Goal: Transaction & Acquisition: Purchase product/service

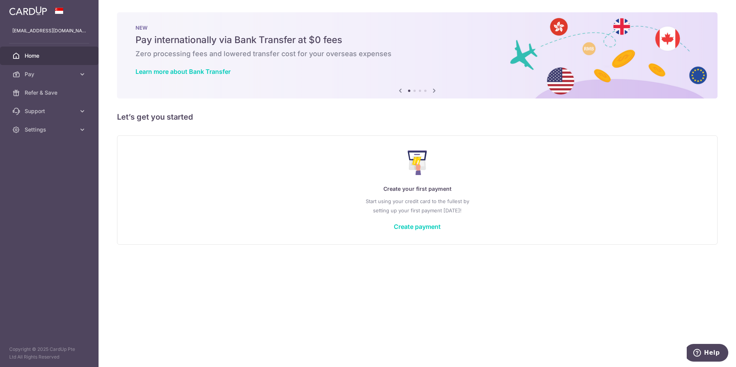
click at [46, 80] on link "Pay" at bounding box center [49, 74] width 99 height 18
click at [43, 97] on link "Payments" at bounding box center [49, 93] width 99 height 18
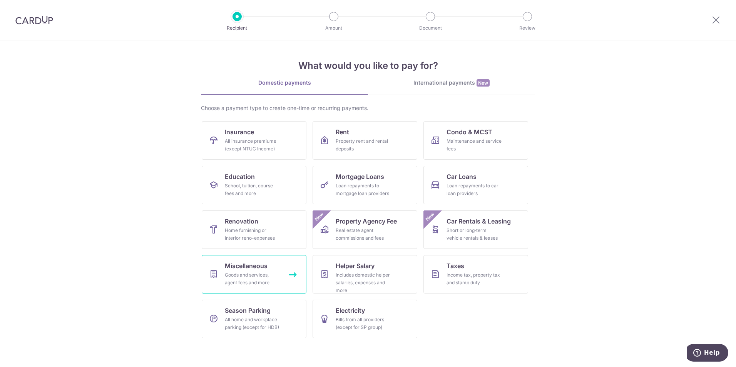
click at [267, 269] on span "Miscellaneous" at bounding box center [246, 265] width 43 height 9
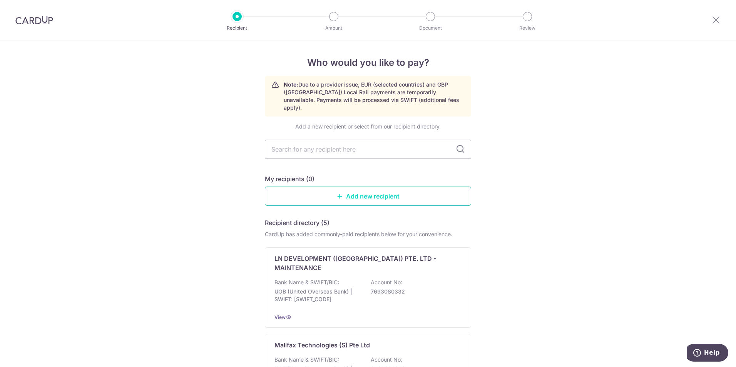
click at [367, 192] on link "Add new recipient" at bounding box center [368, 196] width 206 height 19
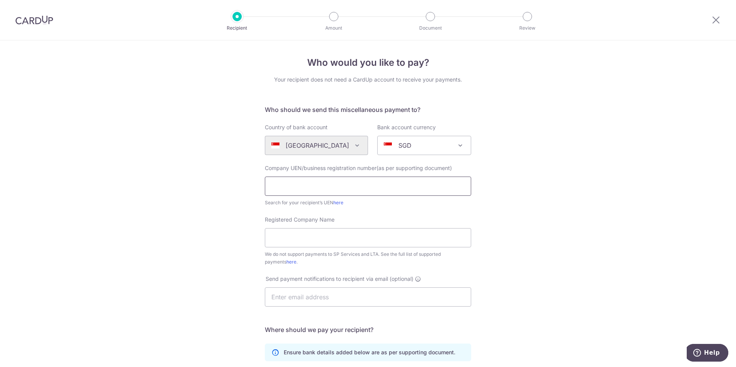
click at [342, 192] on input "text" at bounding box center [368, 186] width 206 height 19
type input "202331591H"
type input "UROMEDTECH PTE LTD"
type input "595493578001"
type input "UROMEDTECH PTE. LTD."
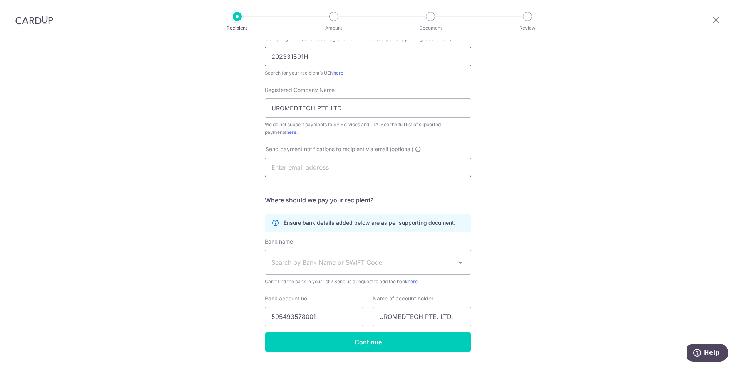
scroll to position [112, 0]
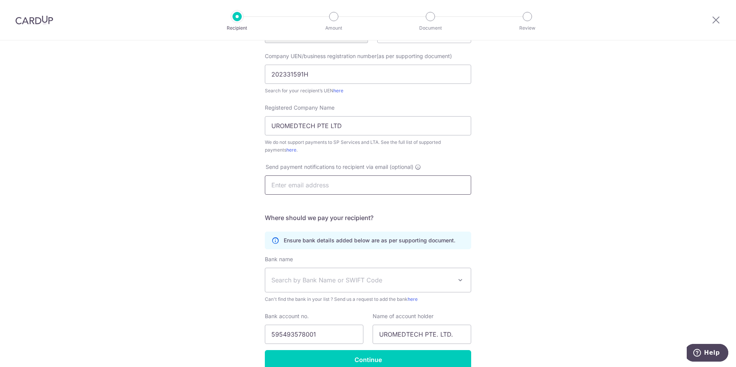
click at [344, 188] on input "text" at bounding box center [368, 185] width 206 height 19
type input "E"
type input "e"
type input "[EMAIL_ADDRESS][DOMAIN_NAME]"
click at [514, 178] on div "Who would you like to pay? Your recipient does not need a CardUp account to rec…" at bounding box center [368, 166] width 736 height 477
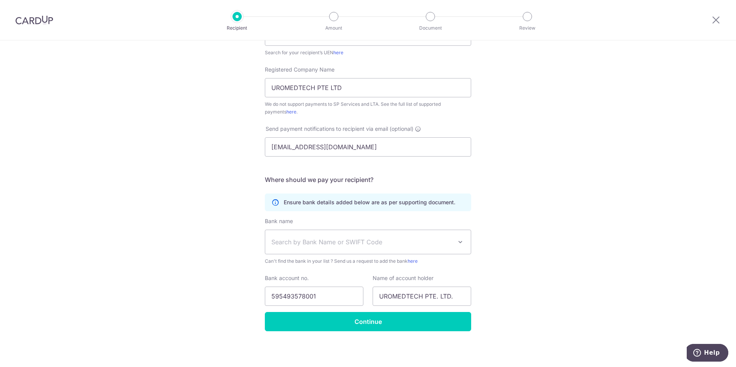
scroll to position [150, 0]
click at [354, 246] on span "Search by Bank Name or SWIFT Code" at bounding box center [368, 242] width 206 height 24
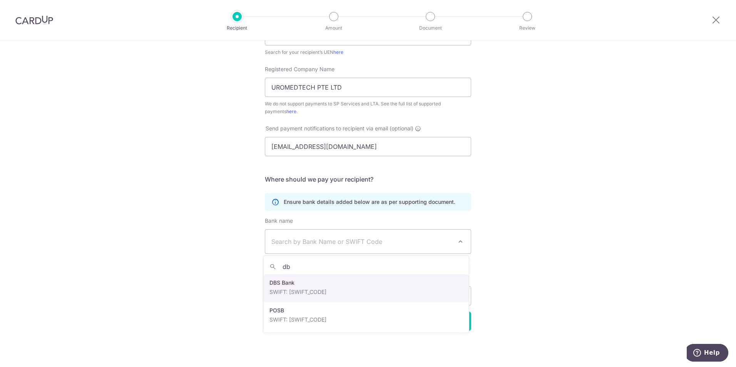
type input "d"
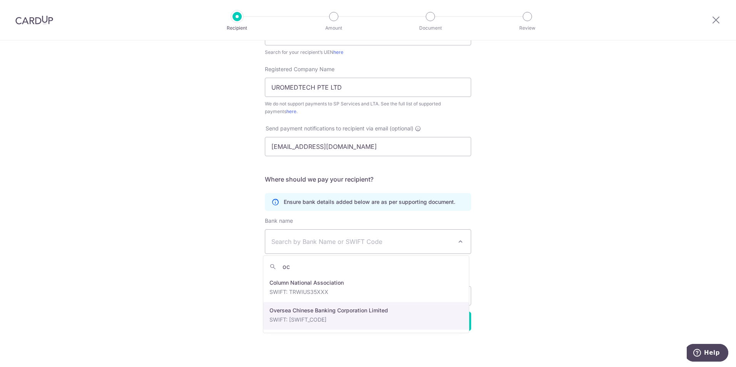
type input "oc"
select select "12"
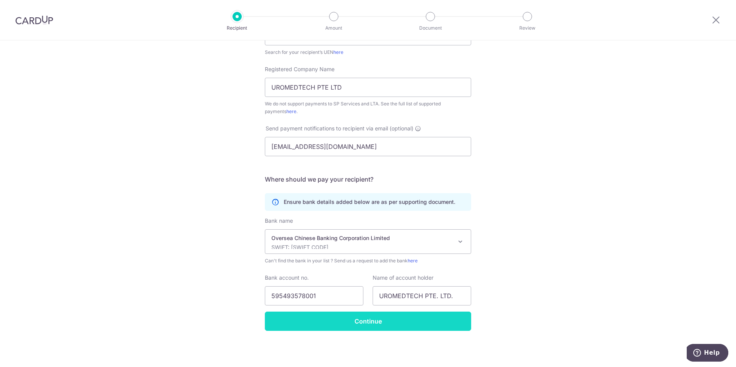
click at [341, 321] on input "Continue" at bounding box center [368, 321] width 206 height 19
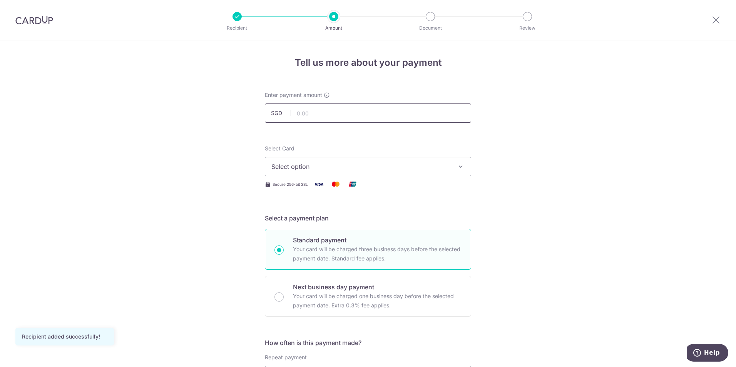
click at [340, 114] on input "text" at bounding box center [368, 113] width 206 height 19
type input "5,000.00"
drag, startPoint x: 598, startPoint y: 154, endPoint x: 450, endPoint y: 160, distance: 148.3
click at [375, 164] on span "Select option" at bounding box center [360, 166] width 179 height 9
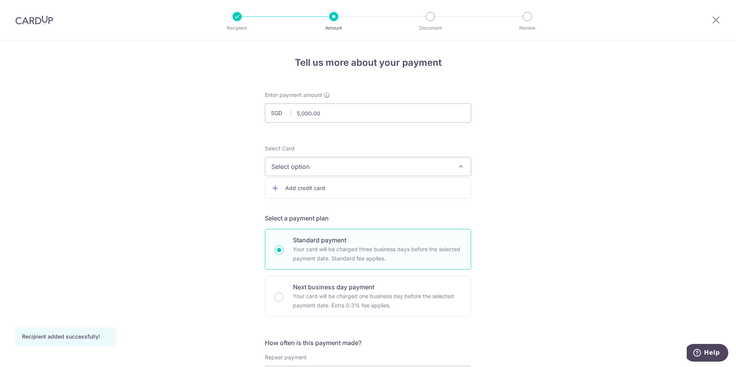
click at [357, 188] on span "Add credit card" at bounding box center [374, 188] width 179 height 8
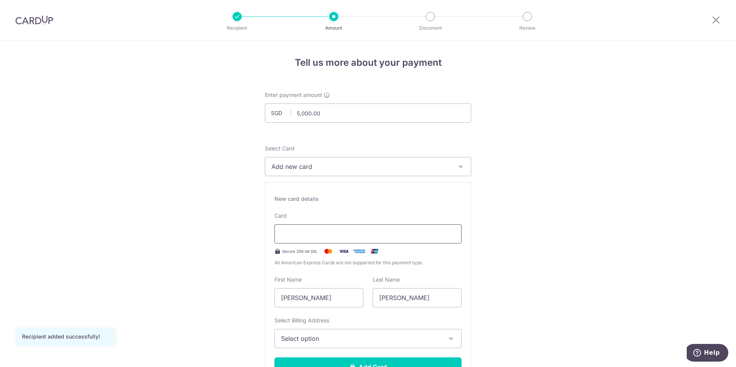
click at [326, 228] on div at bounding box center [367, 233] width 187 height 19
click at [339, 341] on span "Select option" at bounding box center [361, 338] width 160 height 9
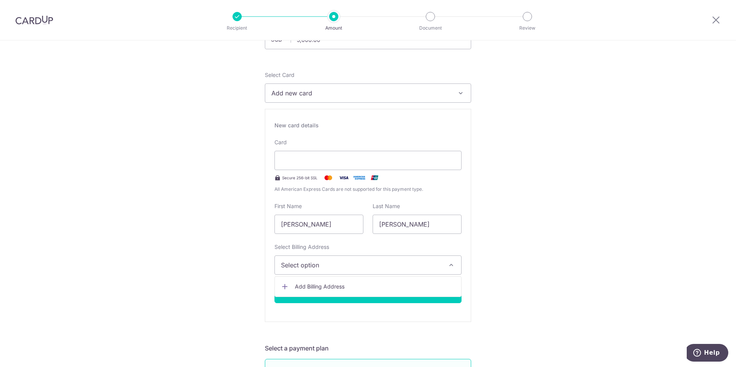
scroll to position [77, 0]
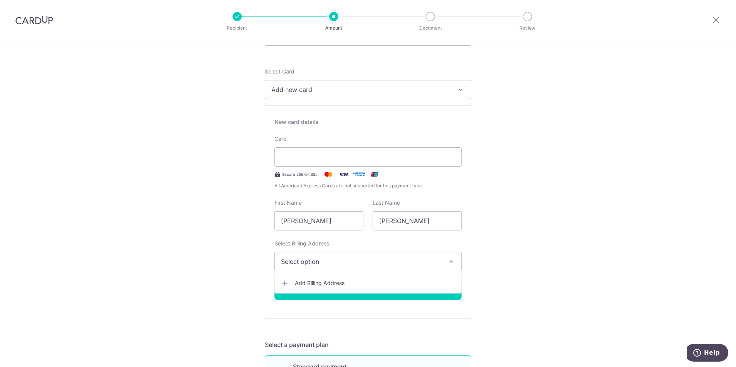
click at [284, 283] on icon at bounding box center [285, 283] width 8 height 8
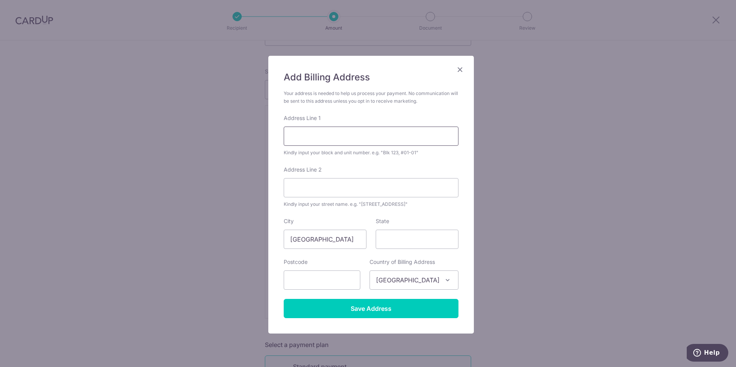
click at [338, 139] on input "Address Line 1" at bounding box center [371, 136] width 175 height 19
type input "5 Sengkang East Avenue"
type input "06-18 RIVERSOUND RESIDENCES"
type input "544740"
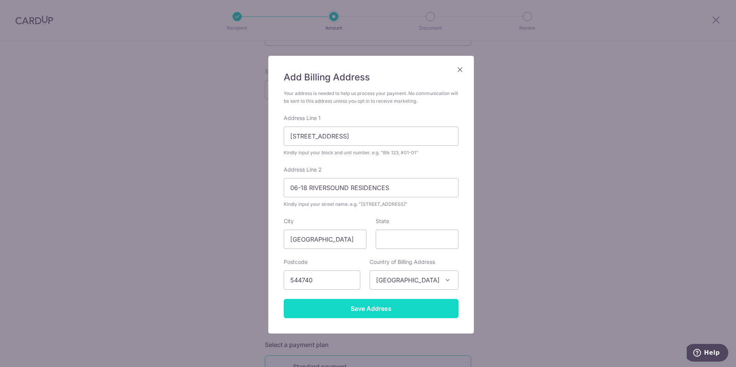
click at [362, 307] on input "Save Address" at bounding box center [371, 308] width 175 height 19
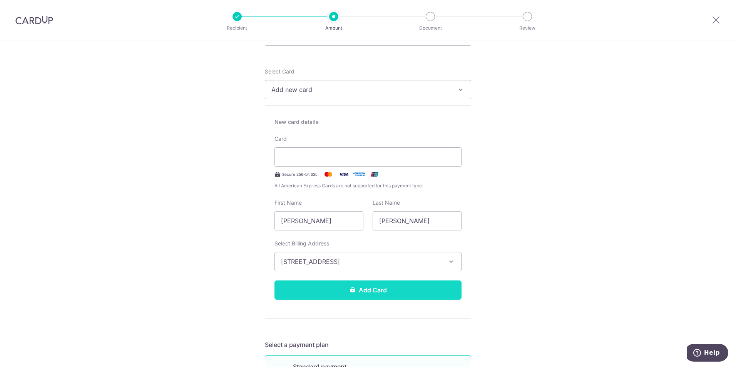
click at [358, 298] on button "Add Card" at bounding box center [367, 290] width 187 height 19
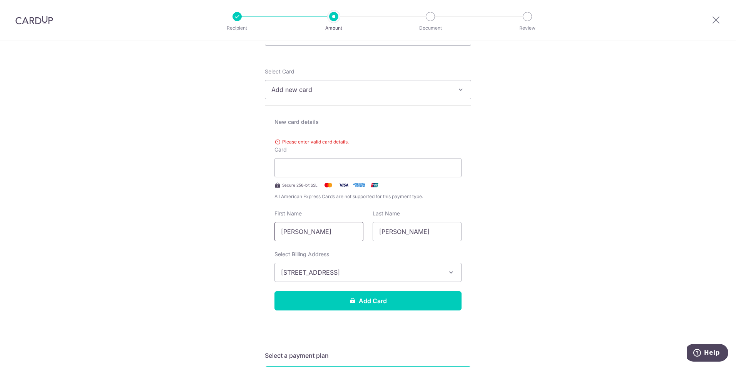
click at [344, 232] on input "[PERSON_NAME]" at bounding box center [318, 231] width 89 height 19
type input "Maria Sophia"
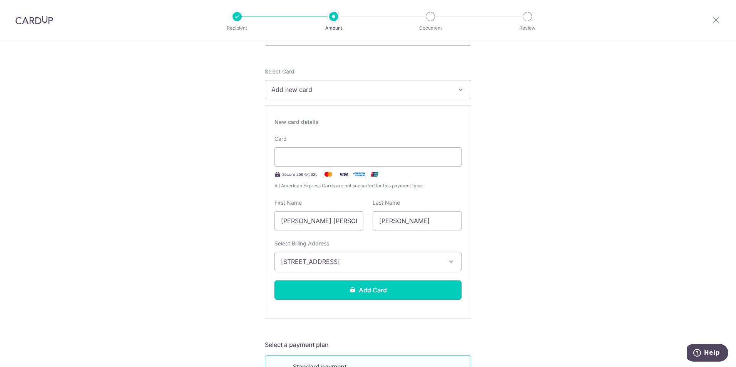
click at [391, 288] on button "Add Card" at bounding box center [367, 290] width 187 height 19
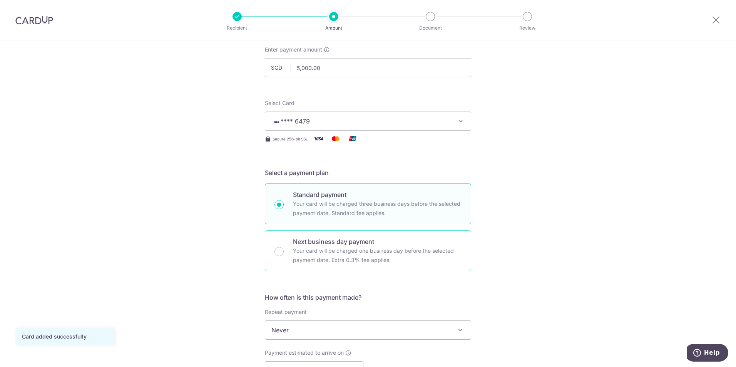
scroll to position [115, 0]
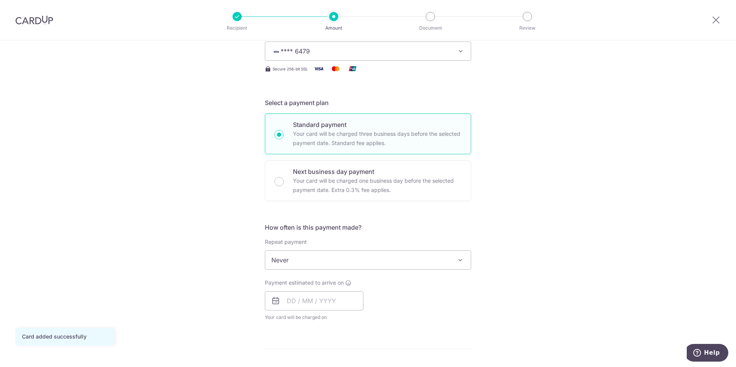
click at [320, 266] on span "Never" at bounding box center [368, 260] width 206 height 18
click at [302, 306] on input "text" at bounding box center [314, 300] width 99 height 19
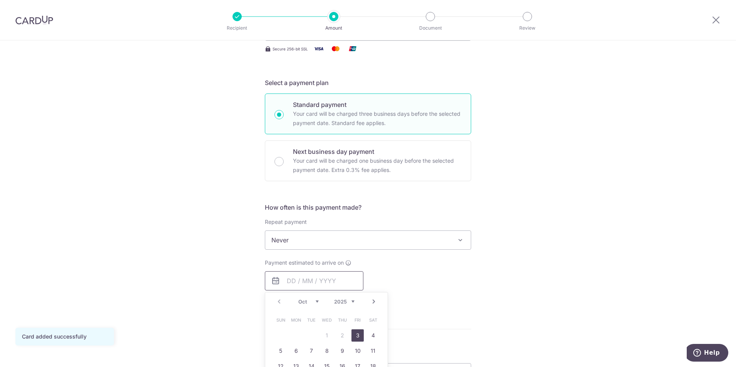
scroll to position [154, 0]
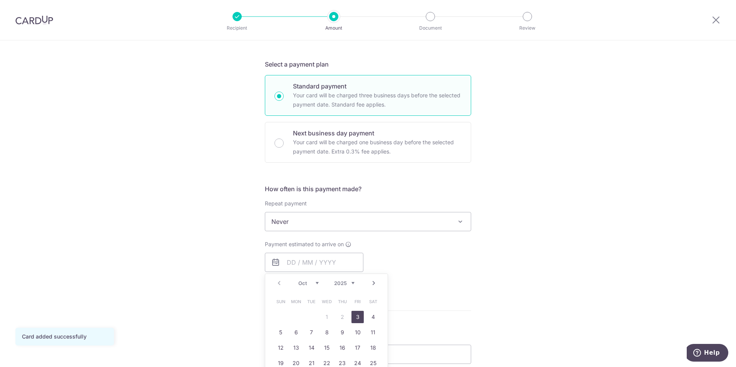
click at [356, 318] on link "3" at bounding box center [357, 317] width 12 height 12
type input "[DATE]"
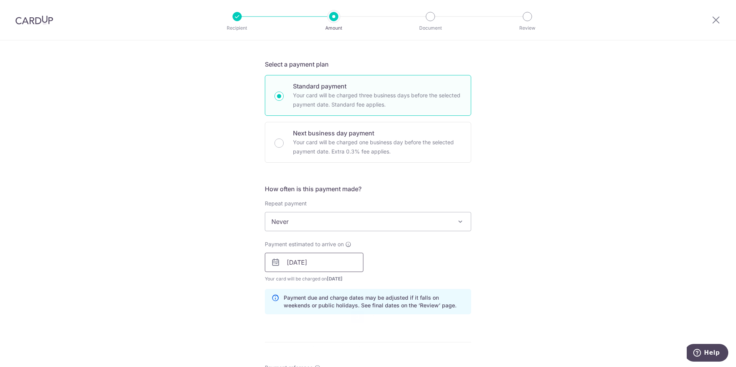
click at [348, 267] on input "[DATE]" at bounding box center [314, 262] width 99 height 19
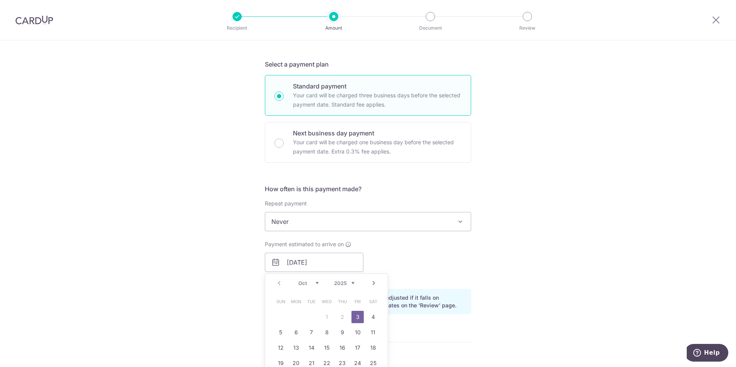
click at [353, 318] on link "3" at bounding box center [357, 317] width 12 height 12
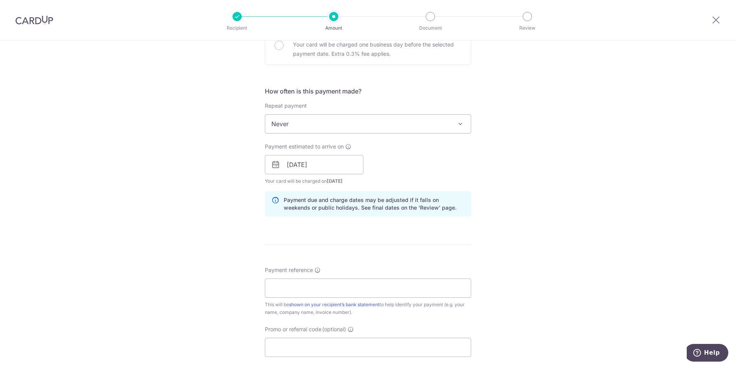
scroll to position [269, 0]
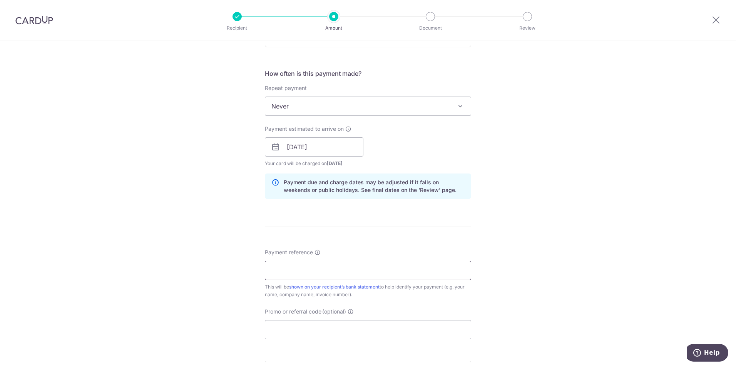
click at [324, 269] on input "Payment reference" at bounding box center [368, 270] width 206 height 19
type input "UROSERVE-S00091"
type input "OFF225"
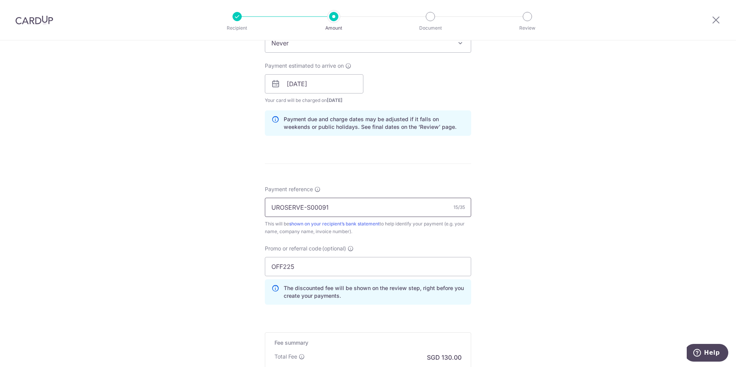
scroll to position [346, 0]
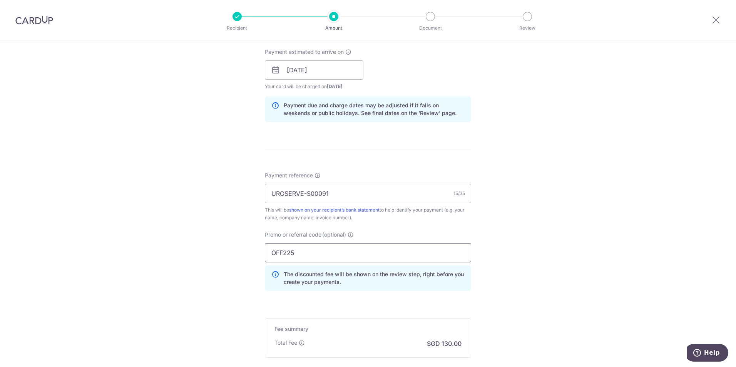
drag, startPoint x: 314, startPoint y: 253, endPoint x: 226, endPoint y: 243, distance: 89.5
click at [238, 242] on div "Tell us more about your payment Enter payment amount SGD 5,000.00 5000.00 Card …" at bounding box center [368, 75] width 736 height 762
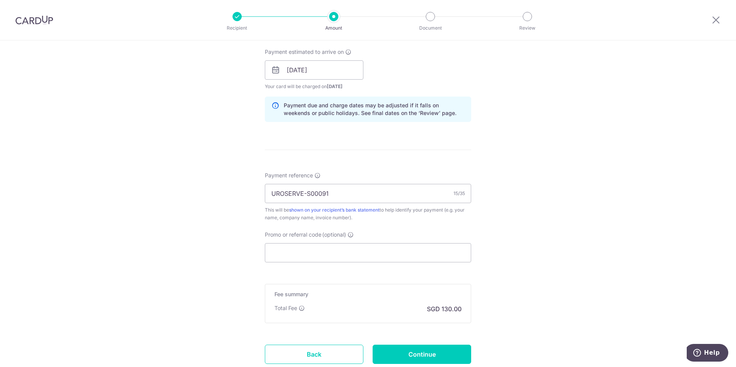
click at [527, 219] on div "Tell us more about your payment Enter payment amount SGD 5,000.00 5000.00 Card …" at bounding box center [368, 58] width 736 height 728
drag, startPoint x: 310, startPoint y: 251, endPoint x: 301, endPoint y: 259, distance: 11.7
click at [310, 252] on input "Promo or referral code (optional)" at bounding box center [368, 252] width 206 height 19
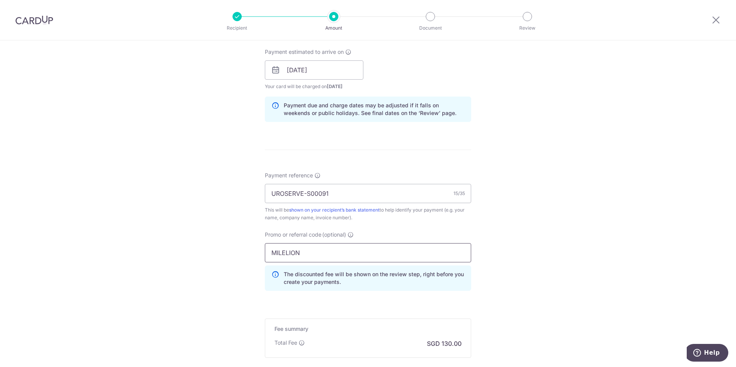
type input "MILELION"
click at [524, 248] on div "Tell us more about your payment Enter payment amount SGD 5,000.00 5000.00 Card …" at bounding box center [368, 75] width 736 height 762
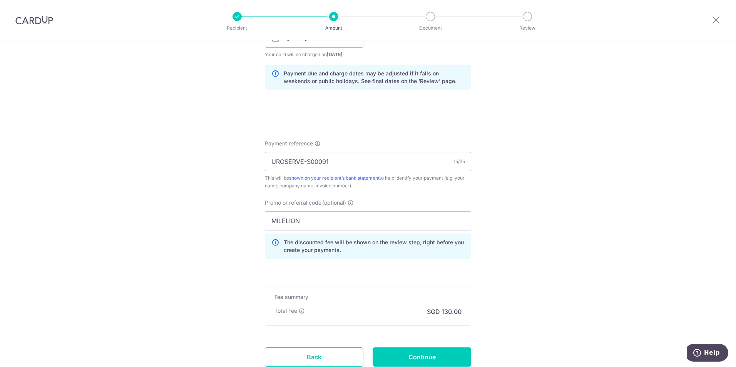
scroll to position [436, 0]
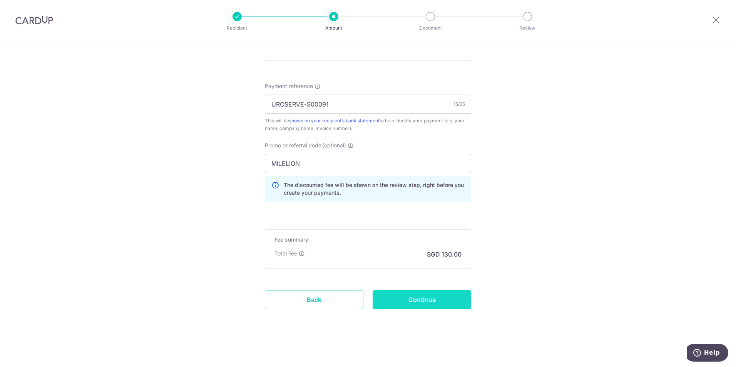
click at [425, 303] on input "Continue" at bounding box center [422, 299] width 99 height 19
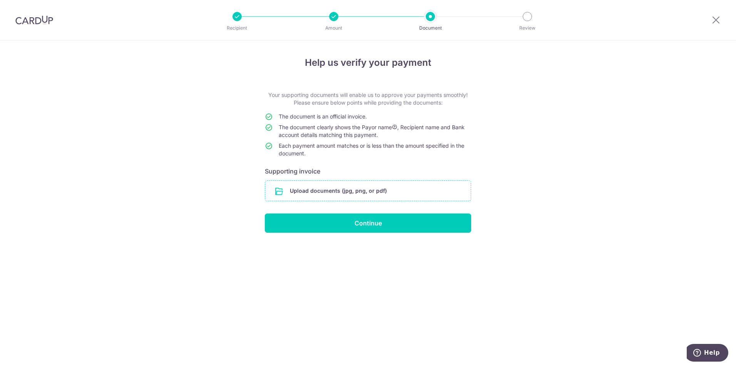
click at [324, 190] on input "file" at bounding box center [368, 191] width 206 height 20
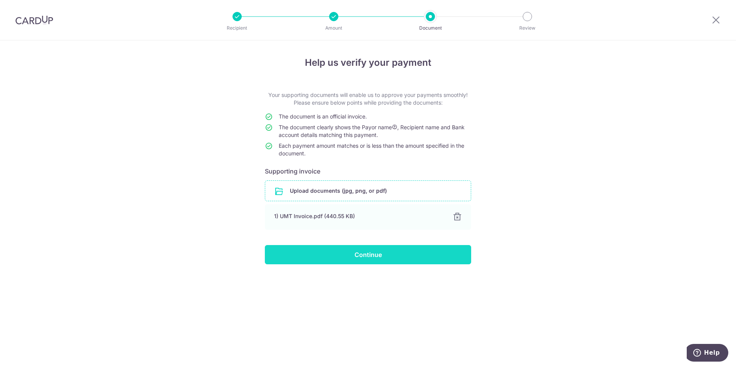
click at [362, 263] on input "Continue" at bounding box center [368, 254] width 206 height 19
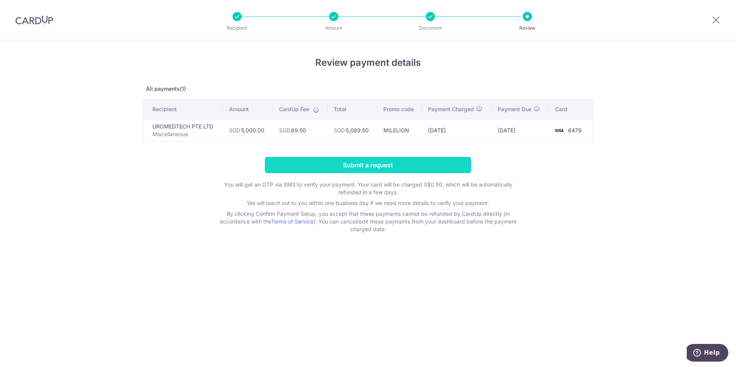
click at [351, 167] on input "Submit a request" at bounding box center [368, 165] width 206 height 16
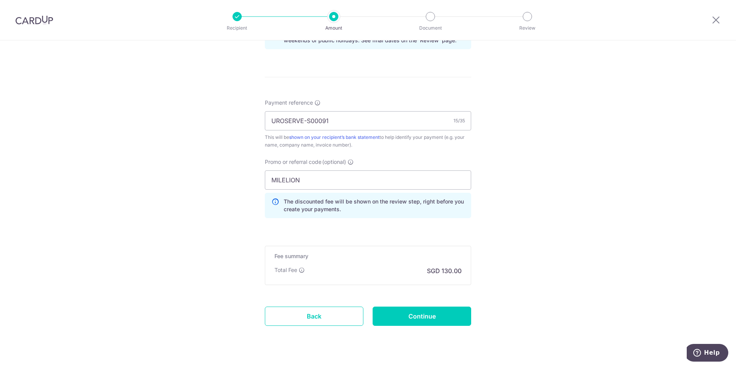
scroll to position [467, 0]
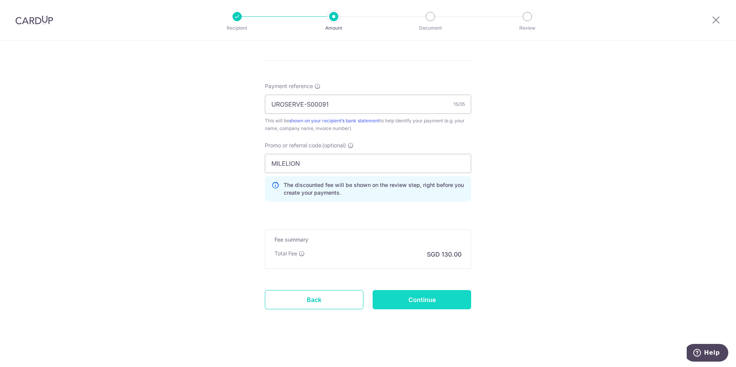
click at [402, 299] on input "Continue" at bounding box center [422, 299] width 99 height 19
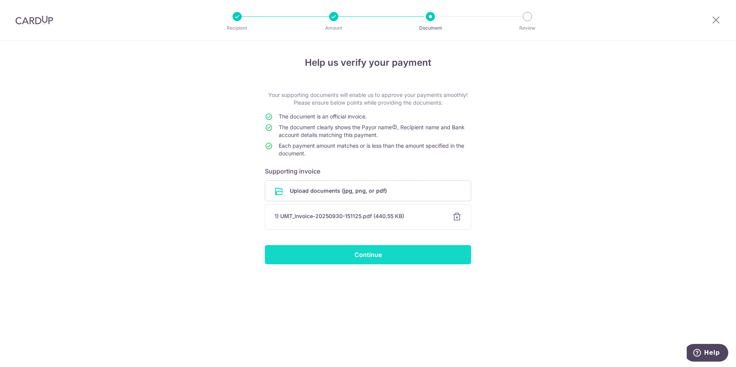
click at [406, 259] on input "Continue" at bounding box center [368, 254] width 206 height 19
